Goal: Task Accomplishment & Management: Complete application form

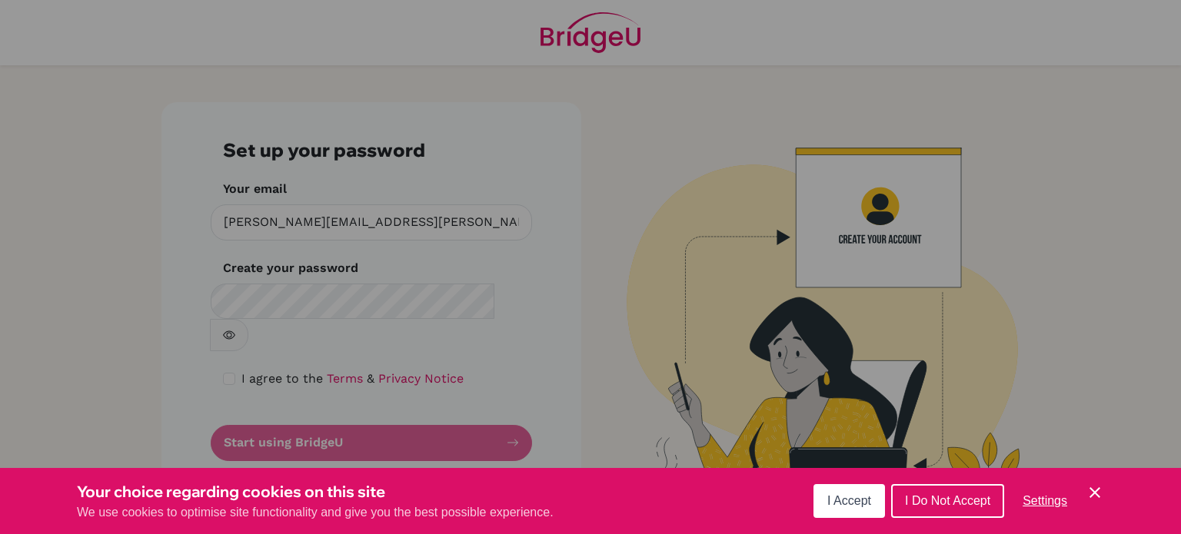
click at [847, 505] on span "I Accept" at bounding box center [849, 500] width 44 height 13
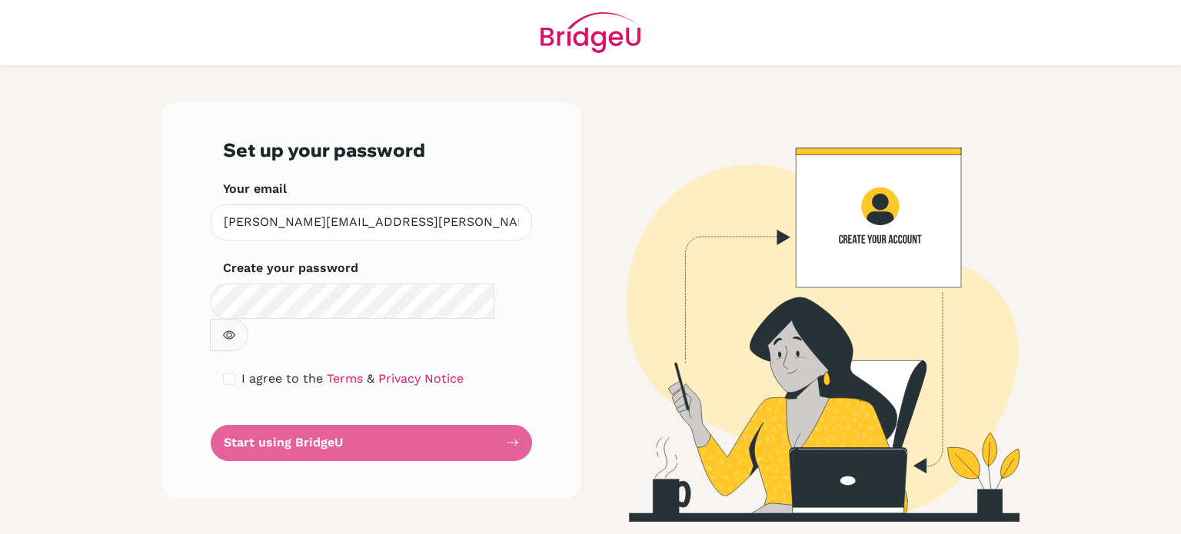
click at [235, 329] on icon "button" at bounding box center [229, 335] width 12 height 12
click at [228, 373] on input "checkbox" at bounding box center [229, 379] width 12 height 12
checkbox input "true"
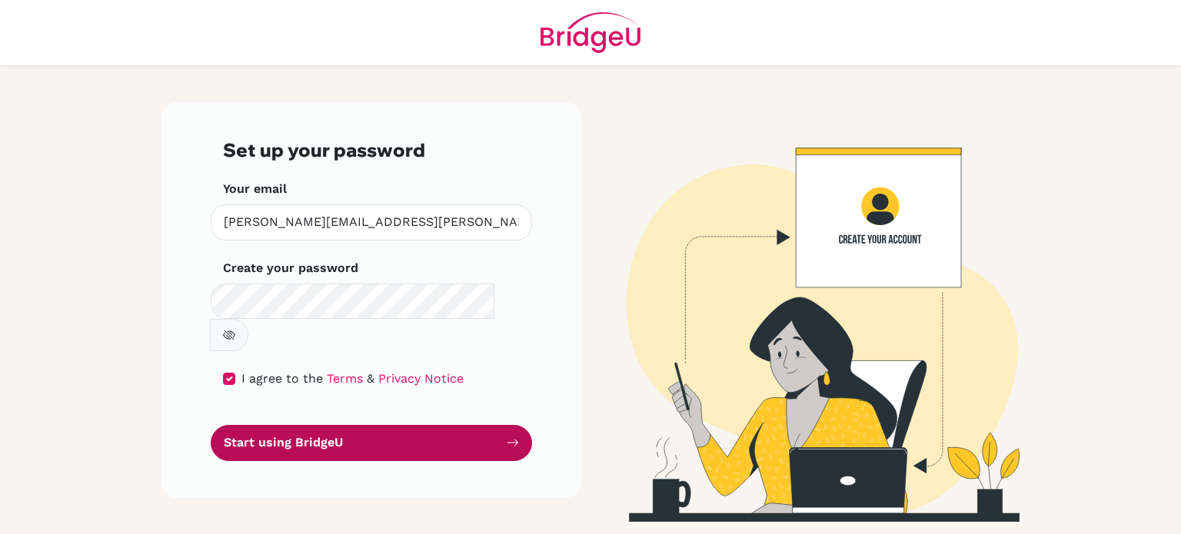
click at [320, 425] on button "Start using BridgeU" at bounding box center [371, 443] width 321 height 36
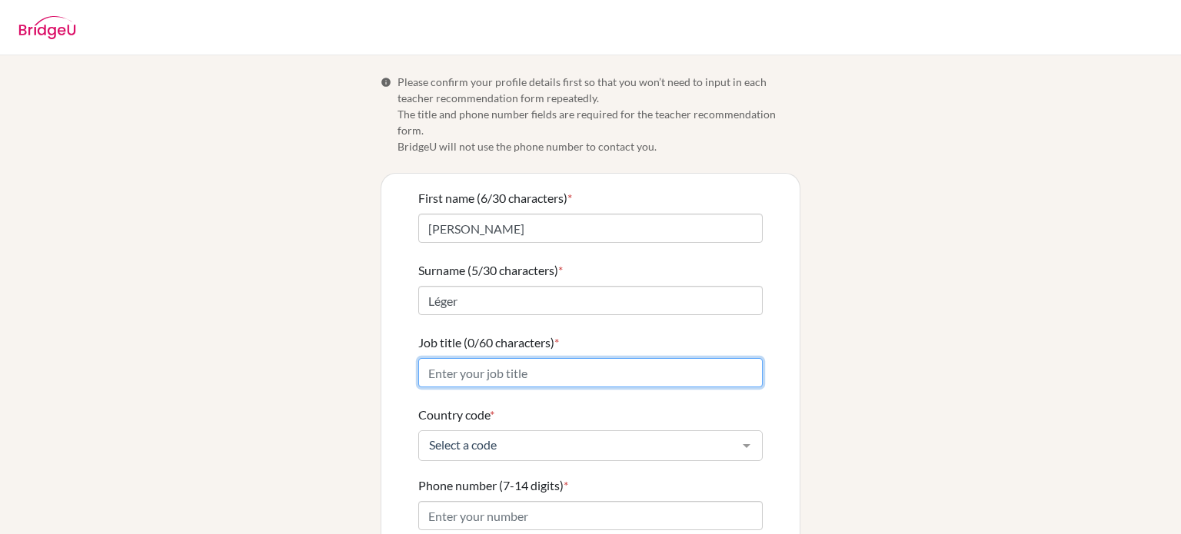
click at [446, 358] on input "Job title (0/60 characters) *" at bounding box center [590, 372] width 344 height 29
type input "High School Social Studies and AP French teacher"
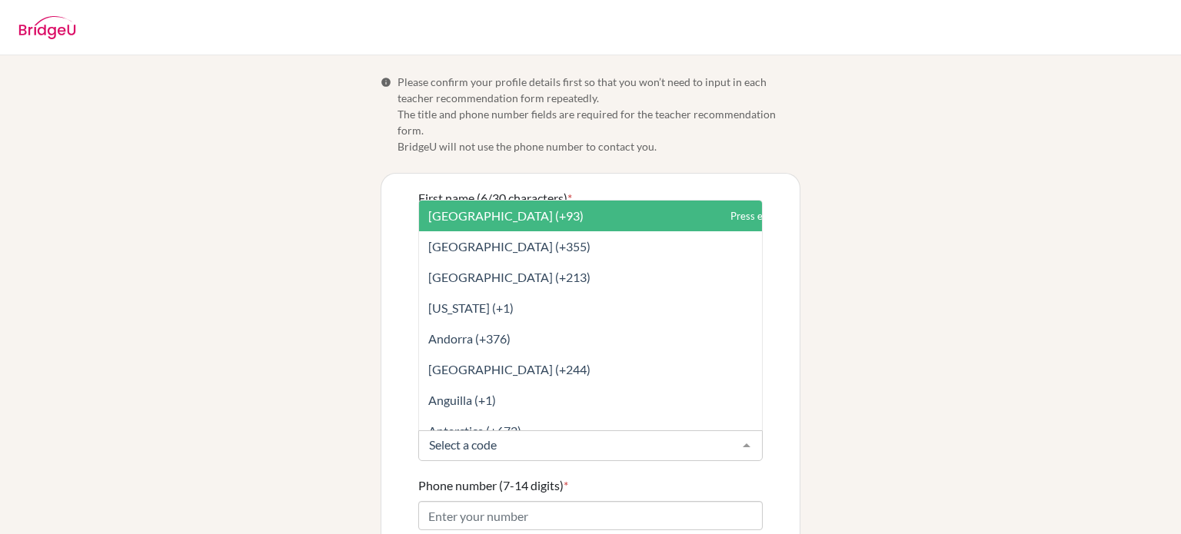
click at [740, 433] on div at bounding box center [746, 445] width 31 height 29
type input "h"
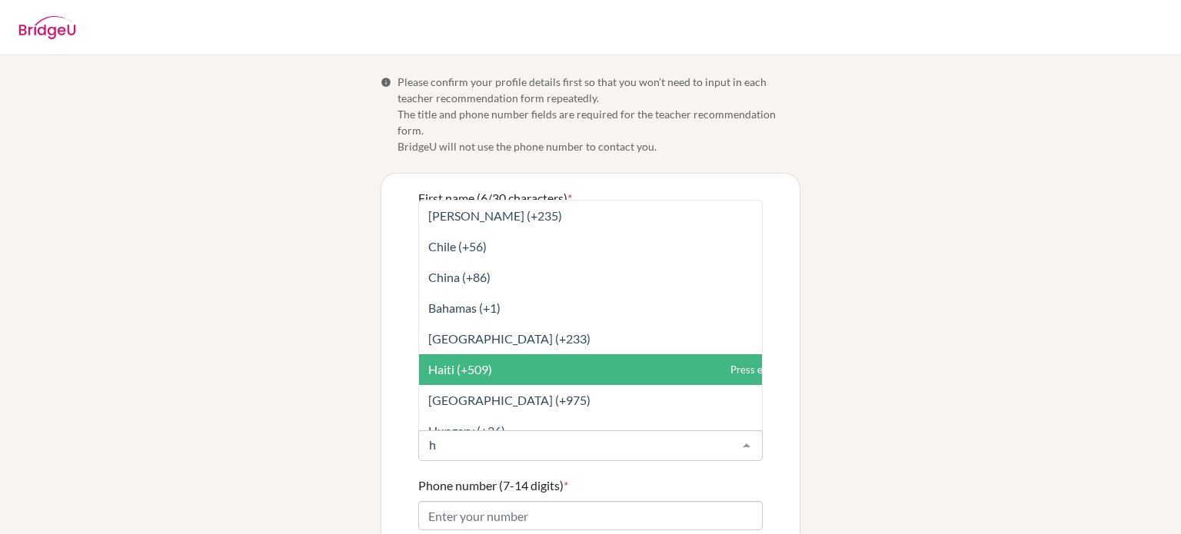
click at [434, 362] on span "Haiti (+509)" at bounding box center [460, 369] width 64 height 15
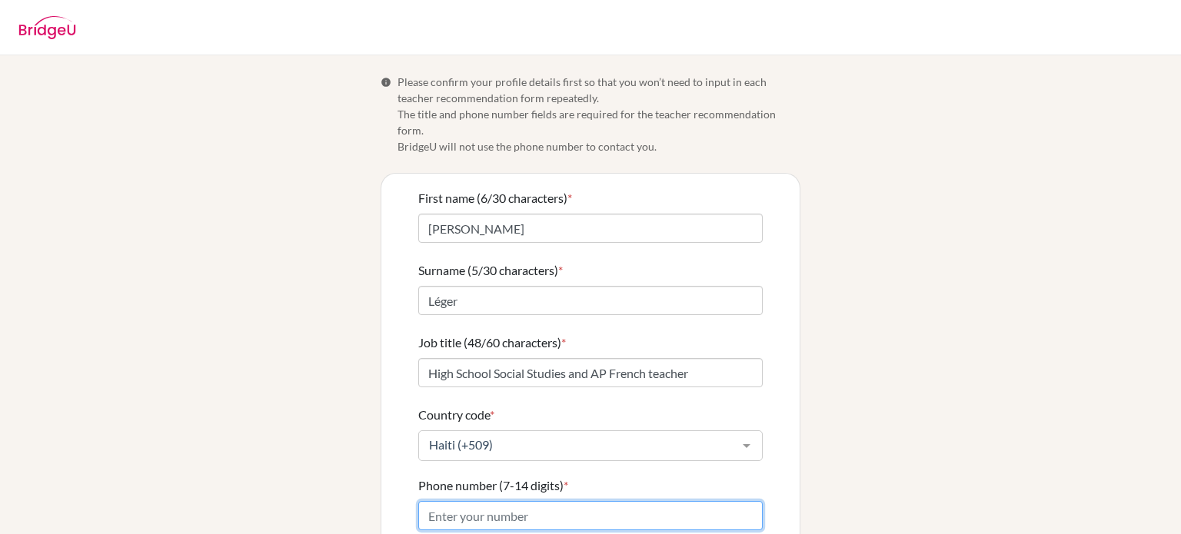
click at [480, 511] on input "Phone number (7-14 digits) *" at bounding box center [590, 515] width 344 height 29
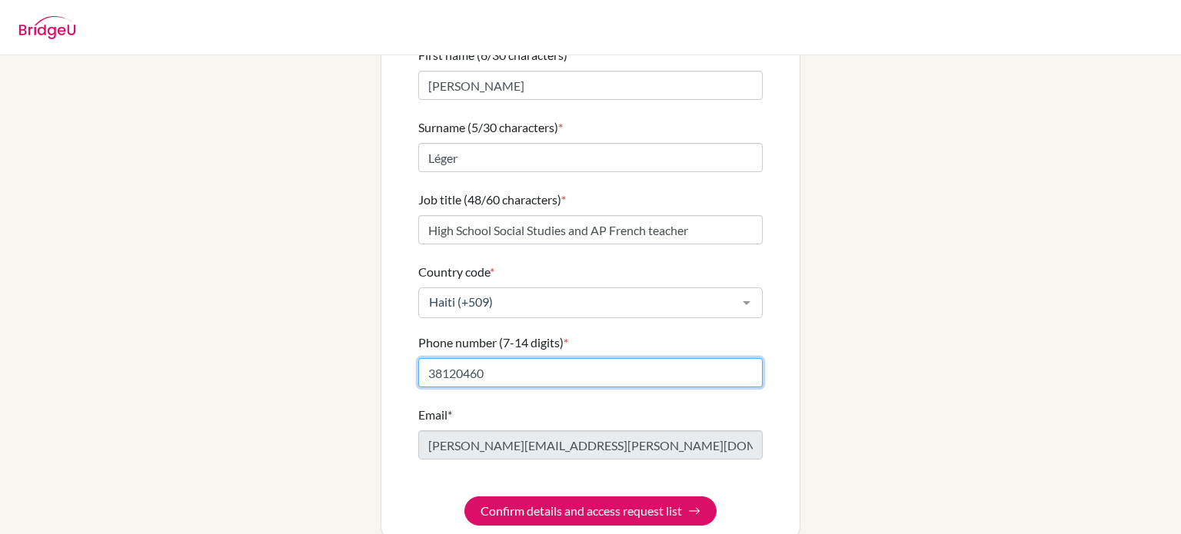
scroll to position [152, 0]
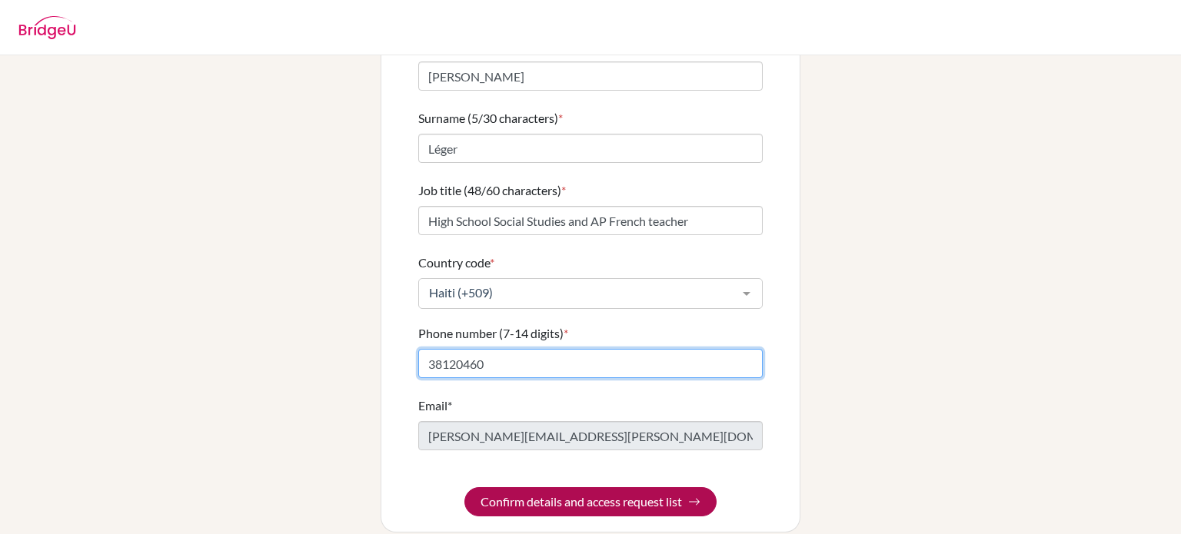
type input "38120460"
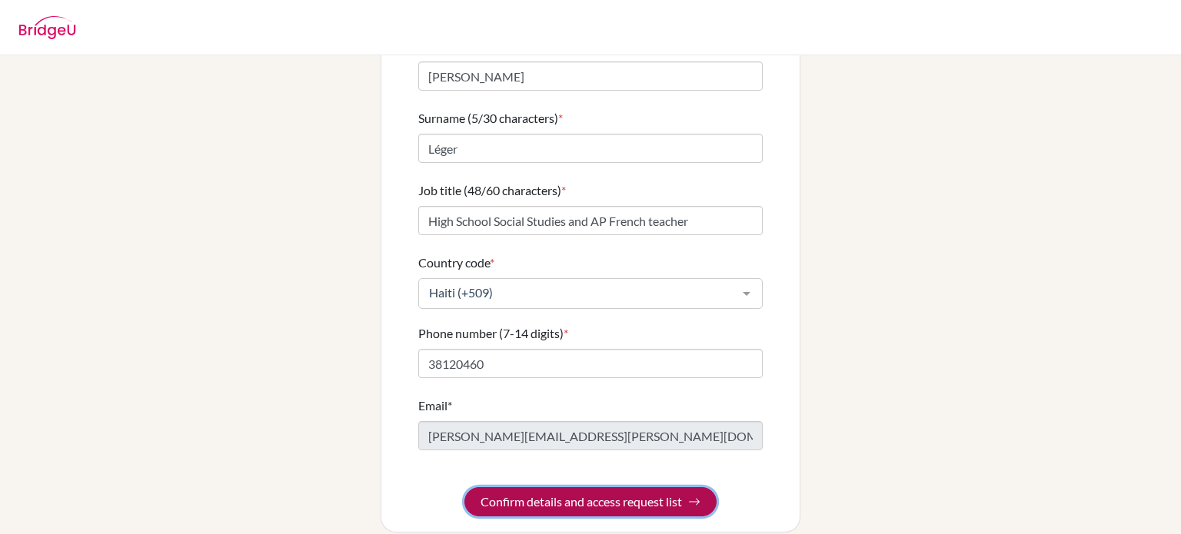
click at [594, 487] on button "Confirm details and access request list" at bounding box center [590, 501] width 252 height 29
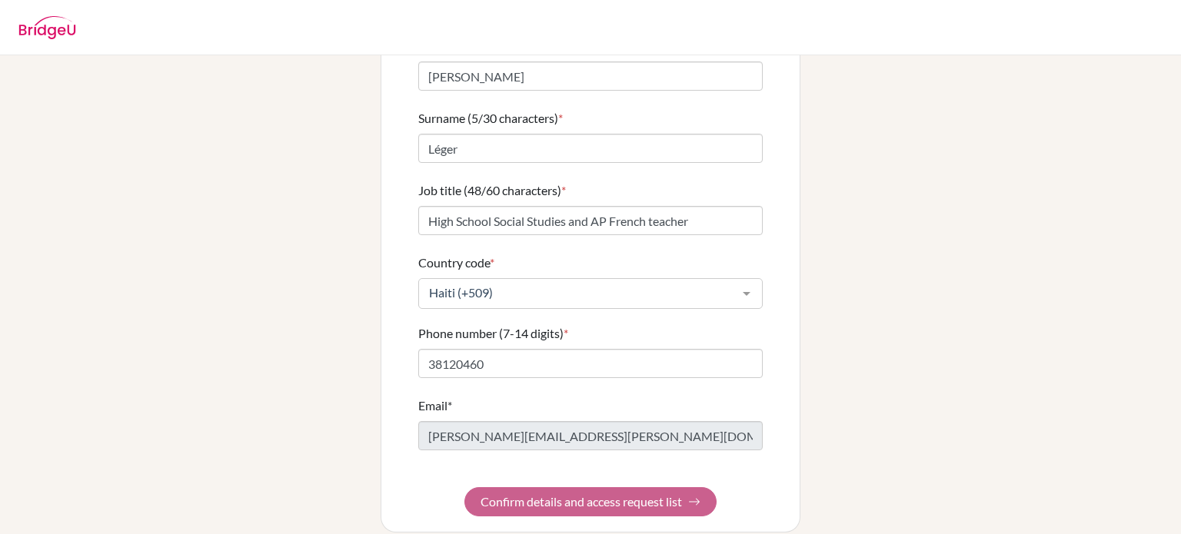
scroll to position [0, 0]
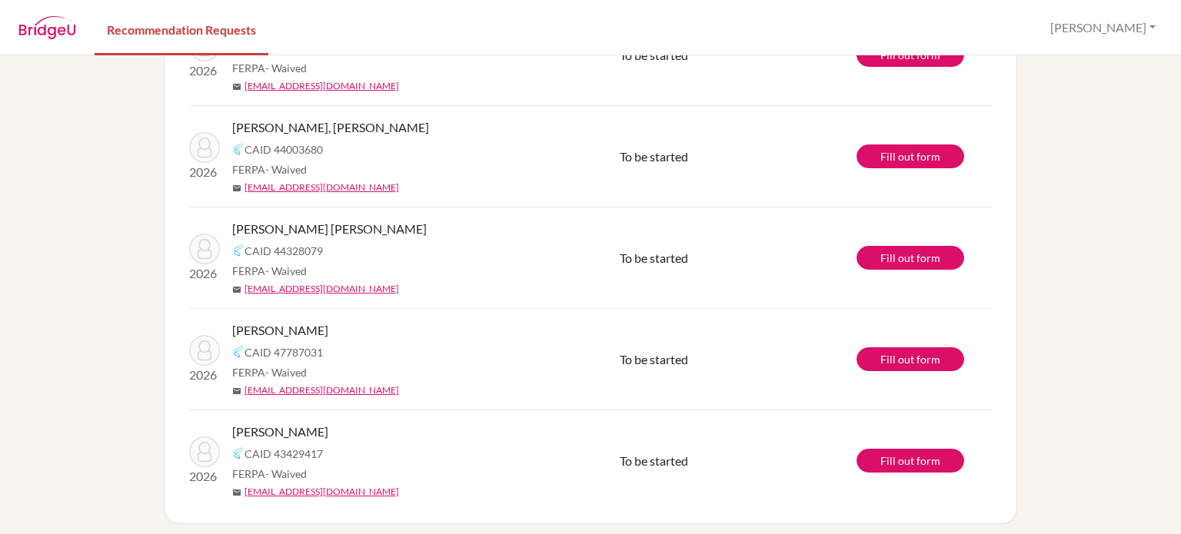
scroll to position [1043, 0]
